Goal: Information Seeking & Learning: Learn about a topic

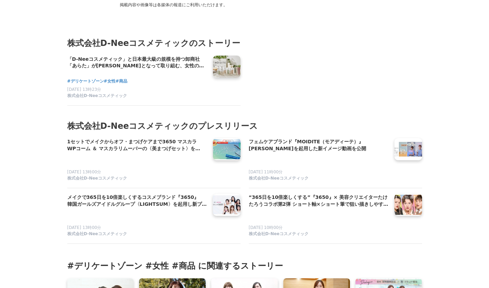
scroll to position [3487, 0]
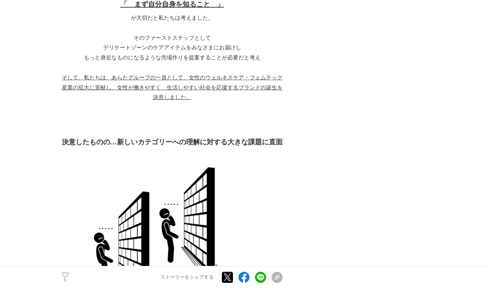
scroll to position [2571, 0]
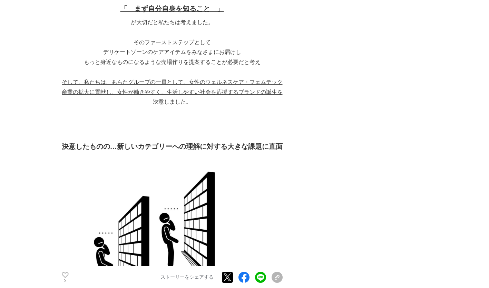
drag, startPoint x: 214, startPoint y: 6, endPoint x: 53, endPoint y: 49, distance: 167.3
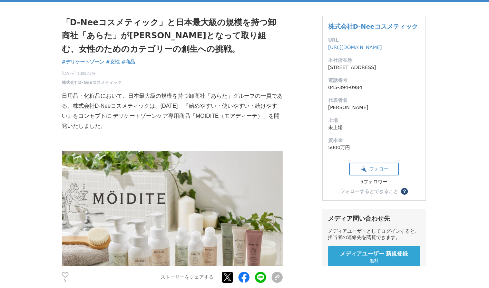
scroll to position [0, 0]
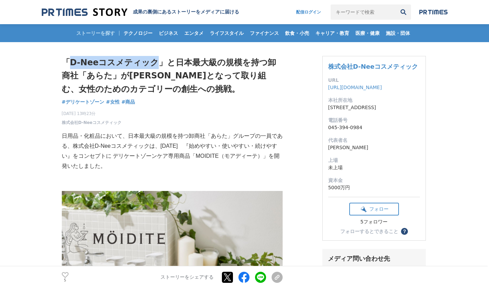
drag, startPoint x: 68, startPoint y: 59, endPoint x: 154, endPoint y: 59, distance: 86.3
click at [154, 59] on h1 "「D-Neeコスメティック」と日本最大級の規模を持つ卸商社「あらた」が[PERSON_NAME]となって取り組む、女性のためのカテゴリーの創生への挑戦。" at bounding box center [172, 76] width 221 height 40
copy h1 "D-Neeコスメティック"
